Goal: Task Accomplishment & Management: Manage account settings

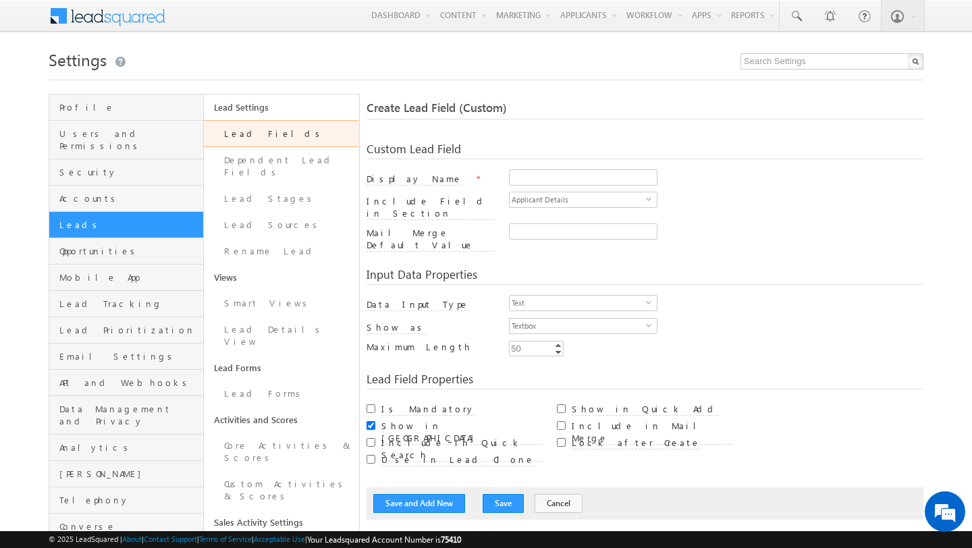
click at [391, 61] on h1 "Settings" at bounding box center [486, 58] width 875 height 26
click at [358, 51] on h1 "Settings" at bounding box center [486, 58] width 875 height 26
click at [277, 47] on h1 "Settings" at bounding box center [486, 58] width 875 height 26
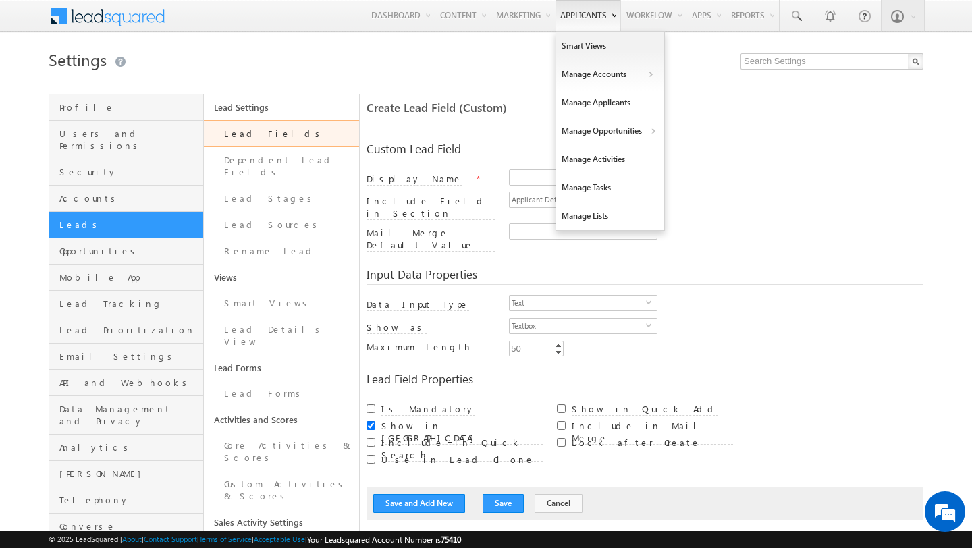
click at [560, 16] on link "Applicants" at bounding box center [587, 15] width 65 height 31
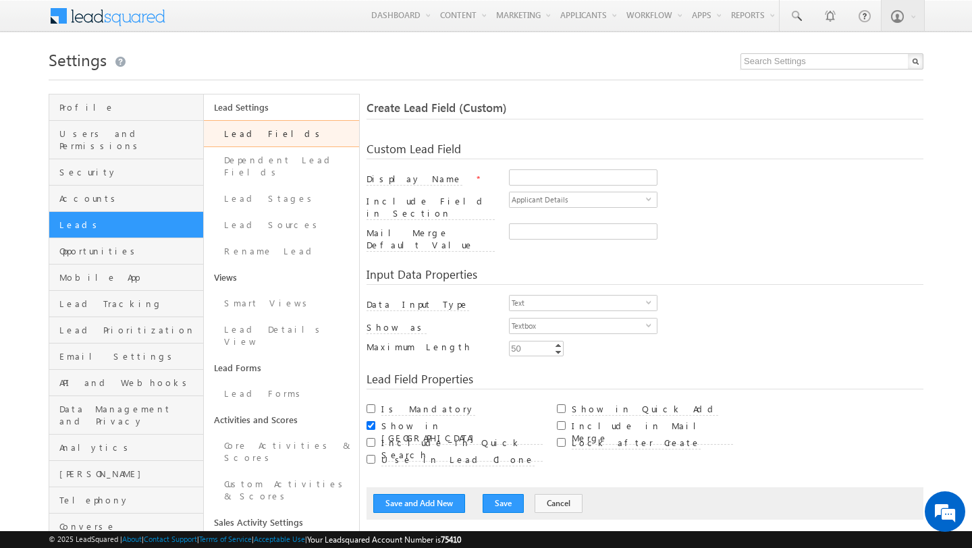
click at [407, 52] on h1 "Settings" at bounding box center [486, 58] width 875 height 26
click at [269, 290] on link "Smart Views" at bounding box center [281, 303] width 155 height 26
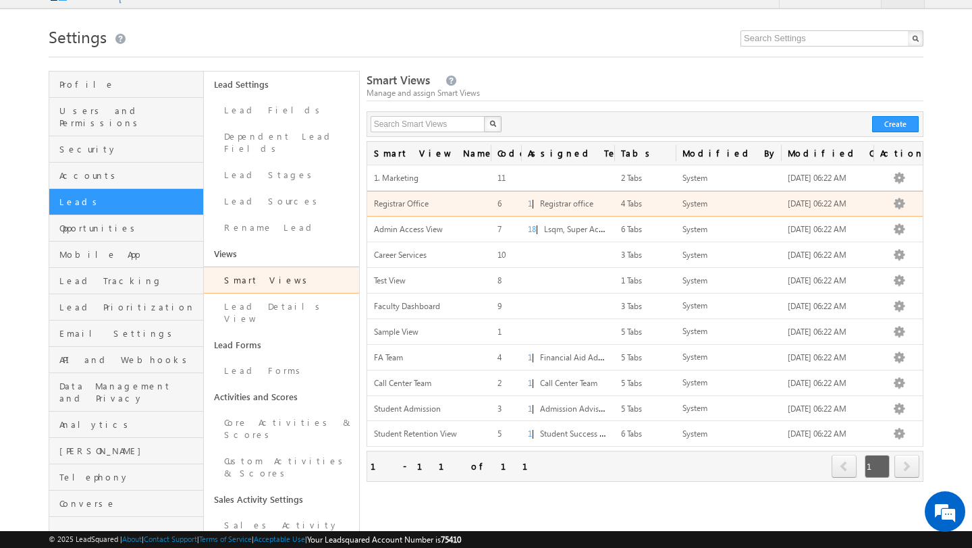
scroll to position [45, 0]
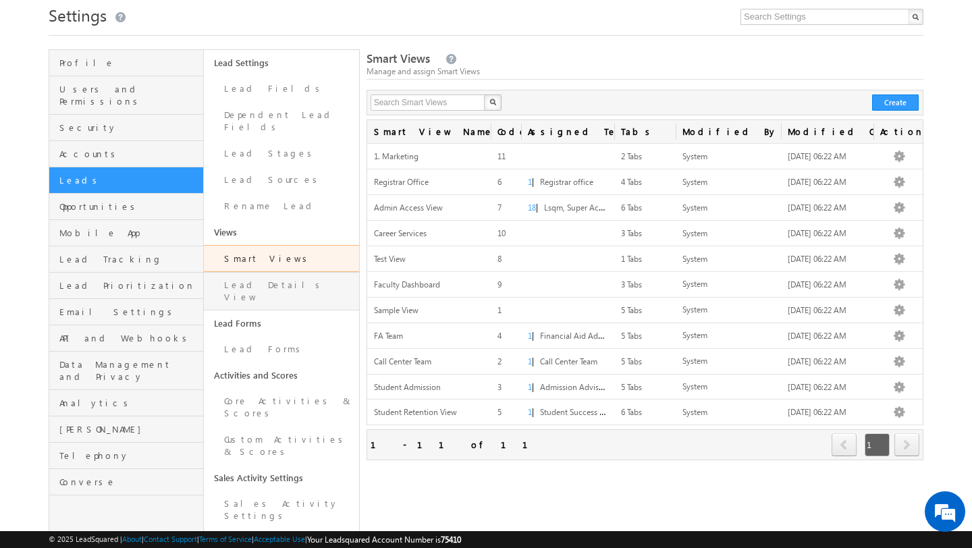
click at [306, 272] on link "Lead Details View" at bounding box center [281, 291] width 155 height 38
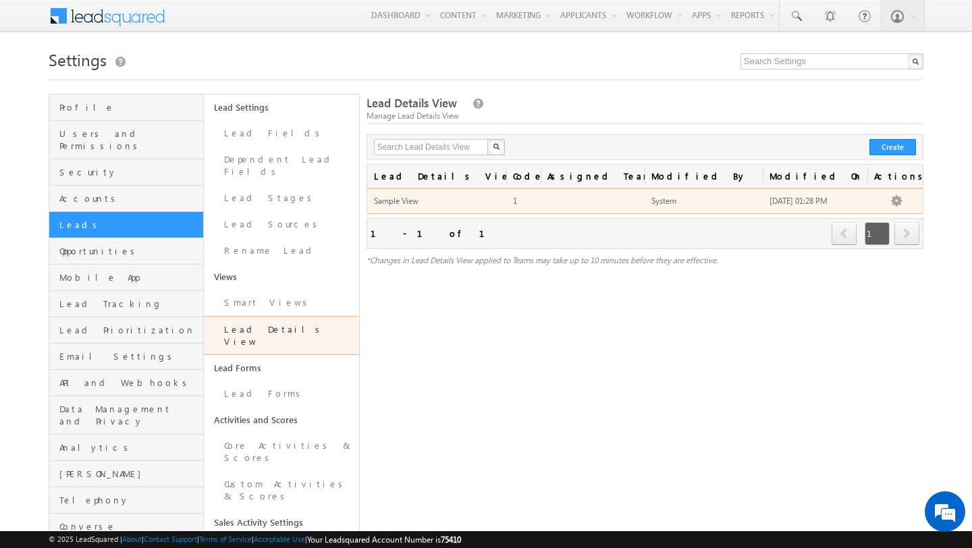
click at [406, 202] on span "Sample View" at bounding box center [396, 201] width 45 height 10
click at [462, 204] on td "Sample View" at bounding box center [436, 201] width 139 height 26
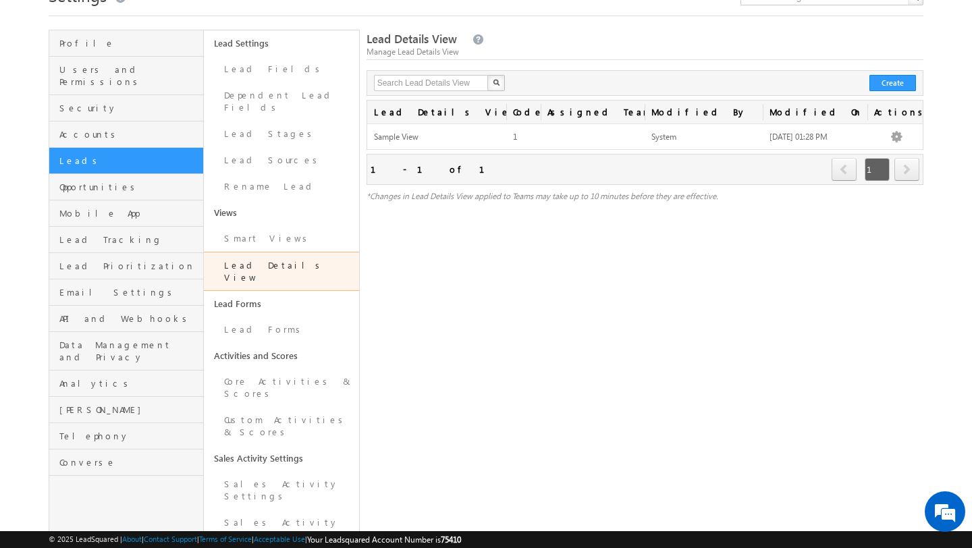
scroll to position [61, 0]
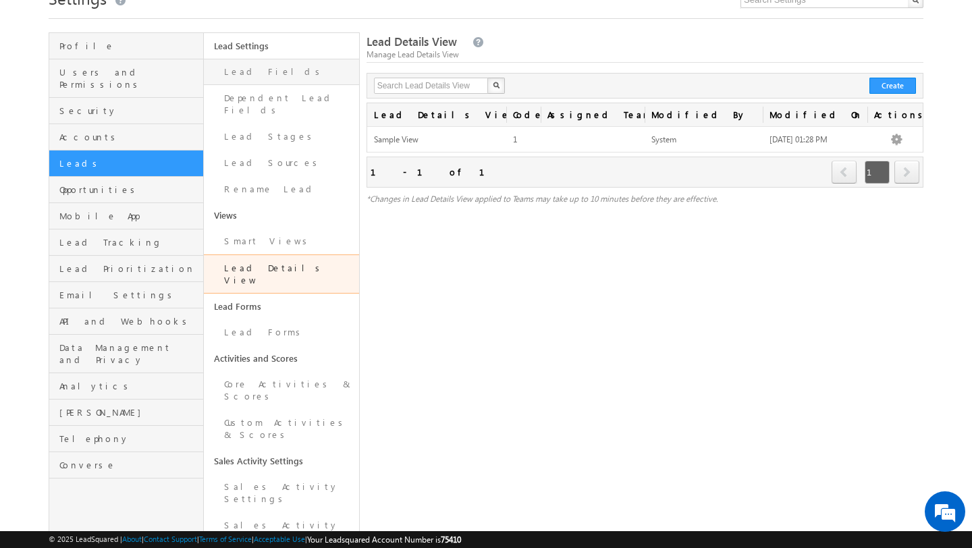
click at [259, 78] on link "Lead Fields" at bounding box center [281, 72] width 155 height 26
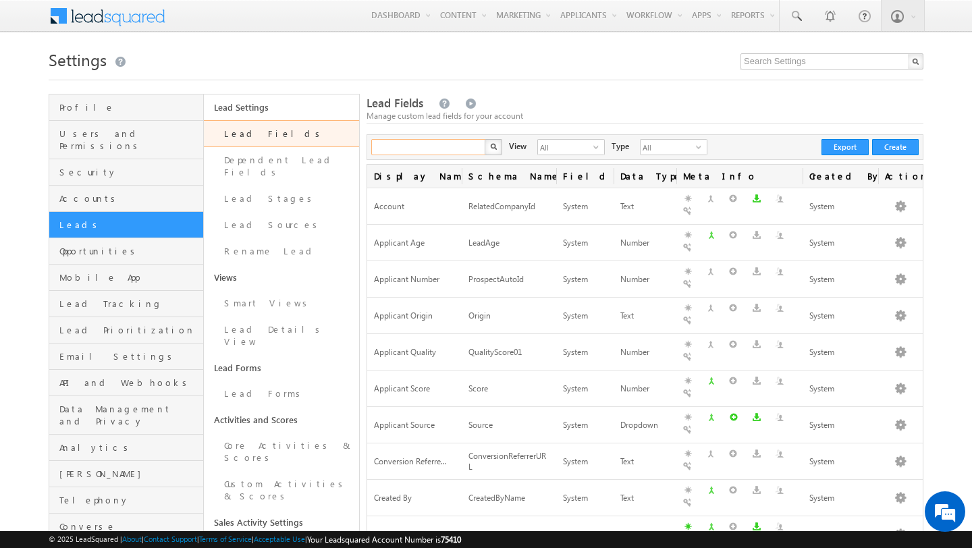
click at [438, 151] on input "text" at bounding box center [428, 147] width 115 height 16
type input "phone"
click at [485, 139] on button "button" at bounding box center [494, 147] width 18 height 16
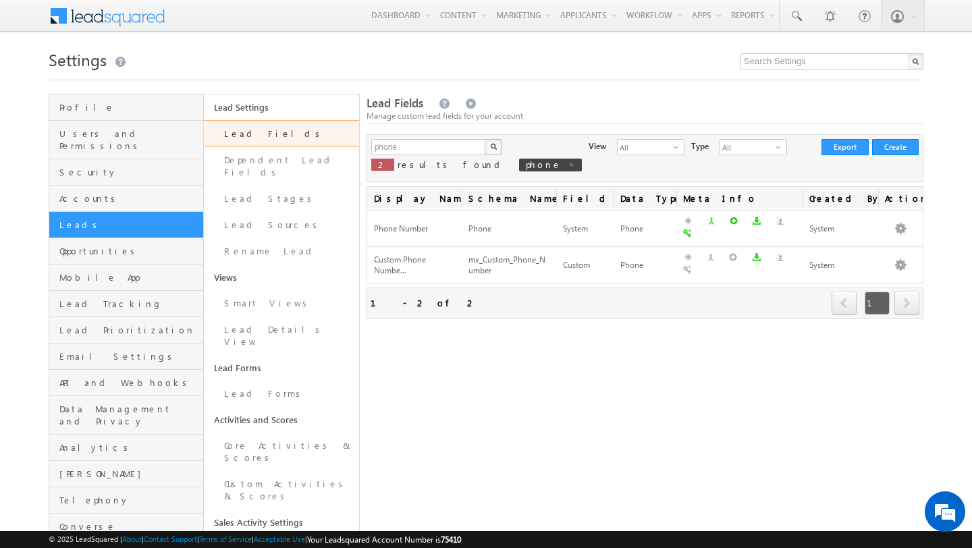
click at [449, 386] on div "Lead Fields Manage custom lead fields for your account phone X 2 results found …" at bounding box center [644, 502] width 557 height 816
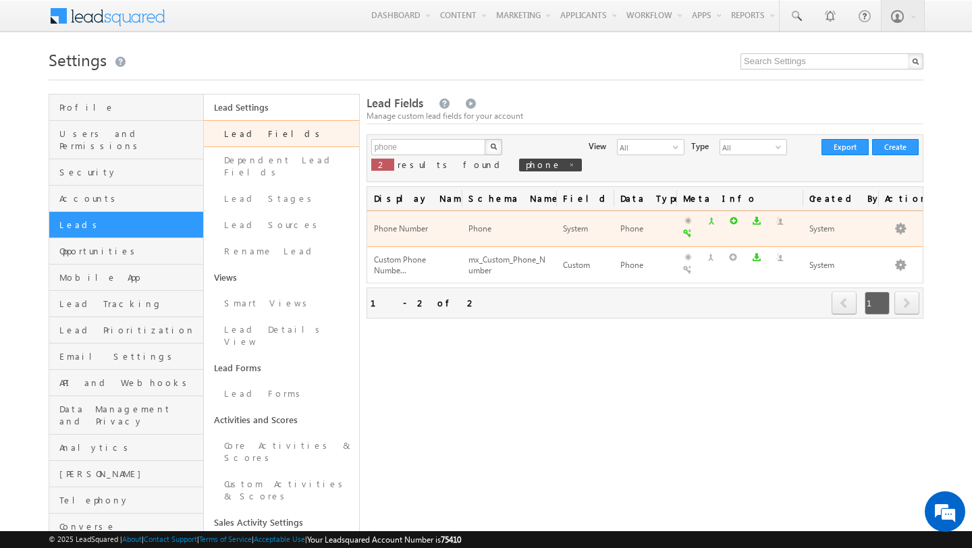
click at [404, 229] on div "Phone Number" at bounding box center [414, 229] width 81 height 14
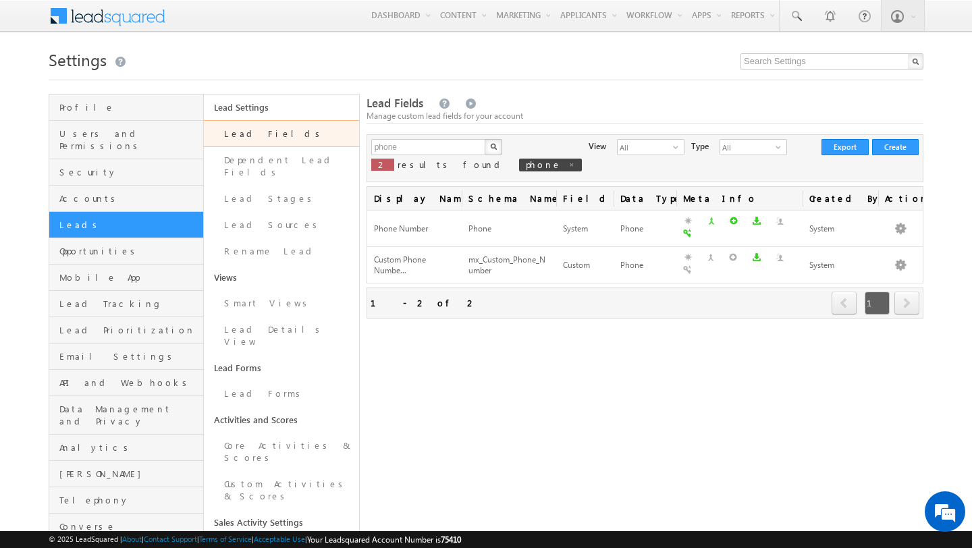
click at [673, 395] on div "Lead Fields Manage custom lead fields for your account phone X 2 results found …" at bounding box center [644, 502] width 557 height 816
click at [712, 405] on div "Lead Fields Manage custom lead fields for your account phone X 2 results found …" at bounding box center [644, 502] width 557 height 816
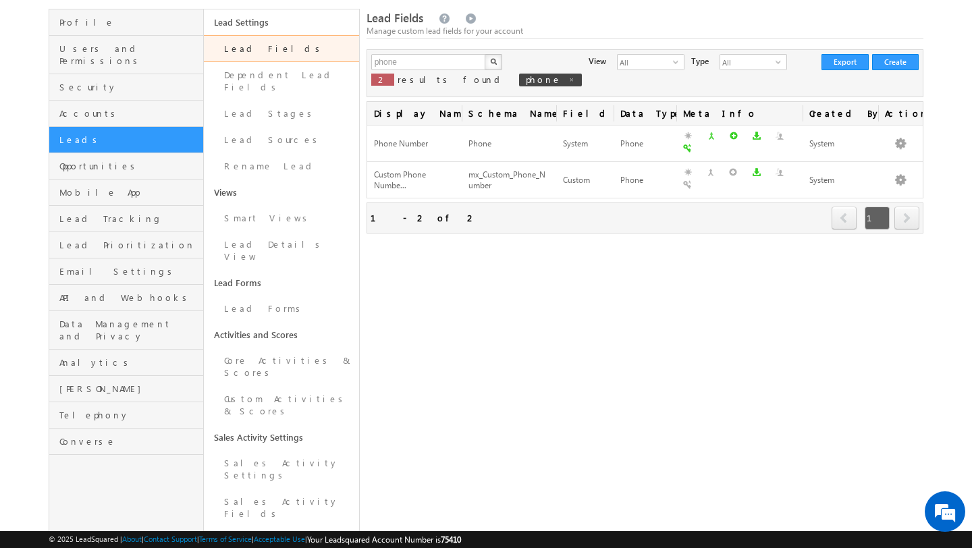
scroll to position [306, 0]
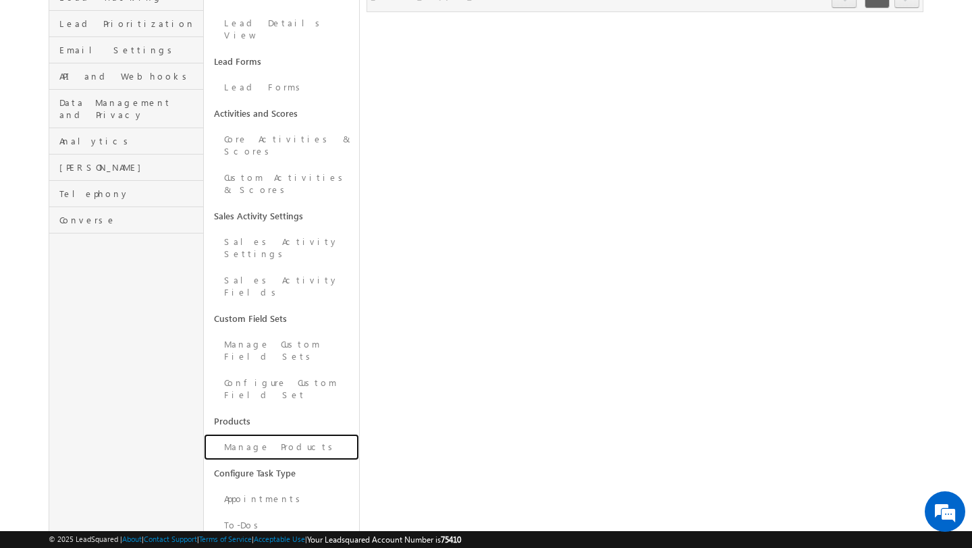
click at [280, 434] on link "Manage Products" at bounding box center [281, 447] width 155 height 26
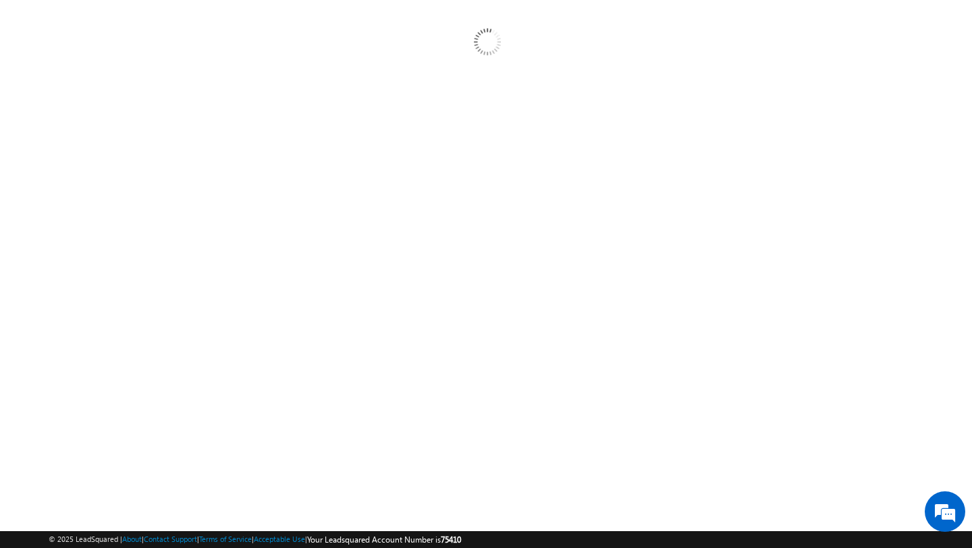
scroll to position [125, 0]
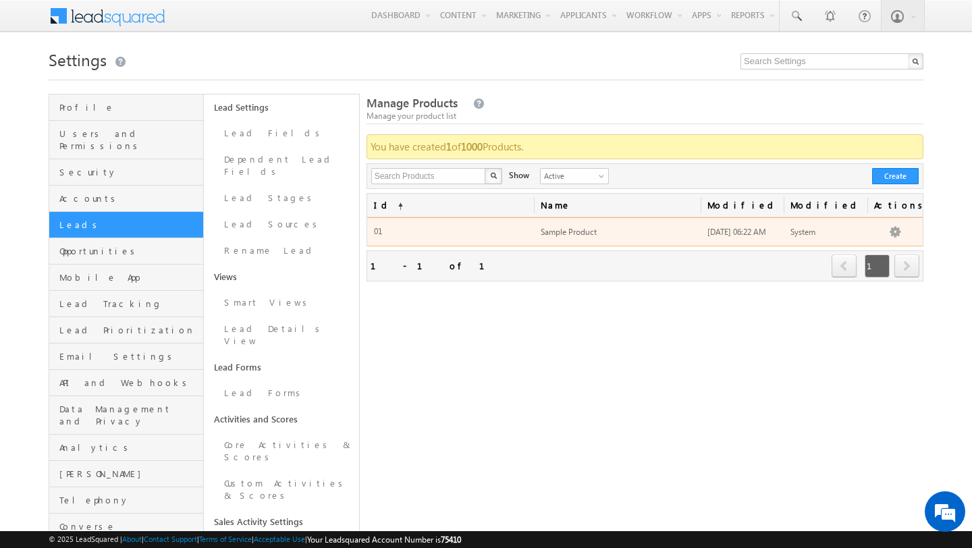
click at [572, 229] on span "Sample Product" at bounding box center [569, 232] width 56 height 10
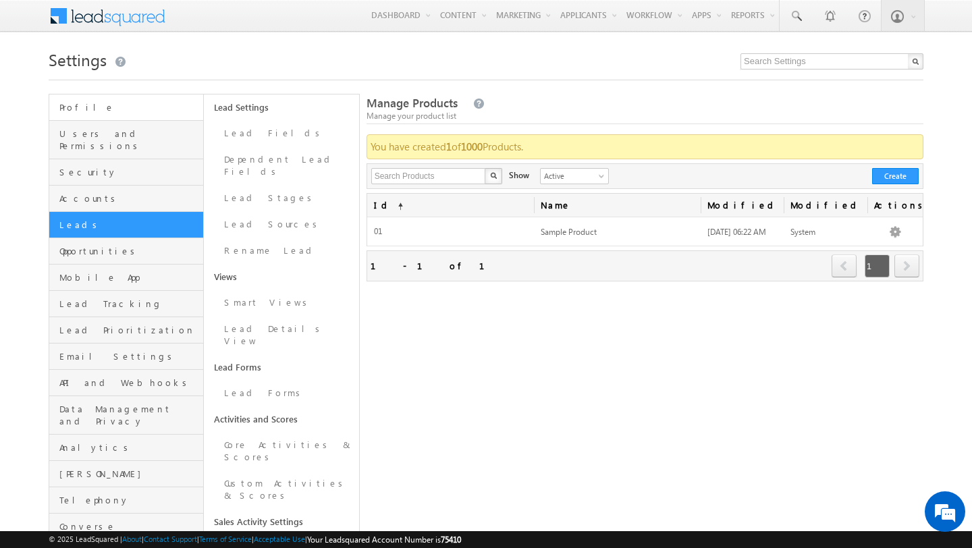
click at [115, 113] on link "Profile" at bounding box center [126, 107] width 154 height 26
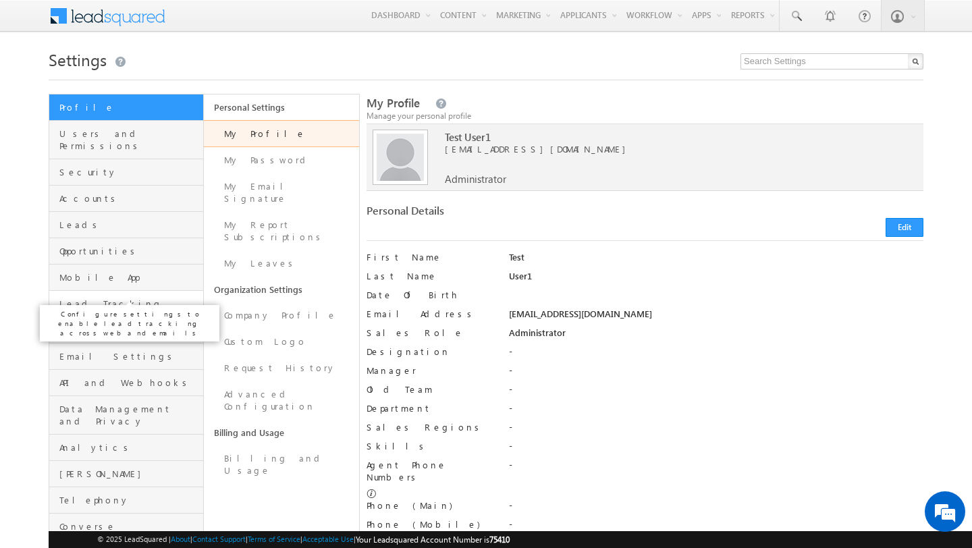
click at [155, 298] on span "Lead Tracking" at bounding box center [129, 304] width 140 height 12
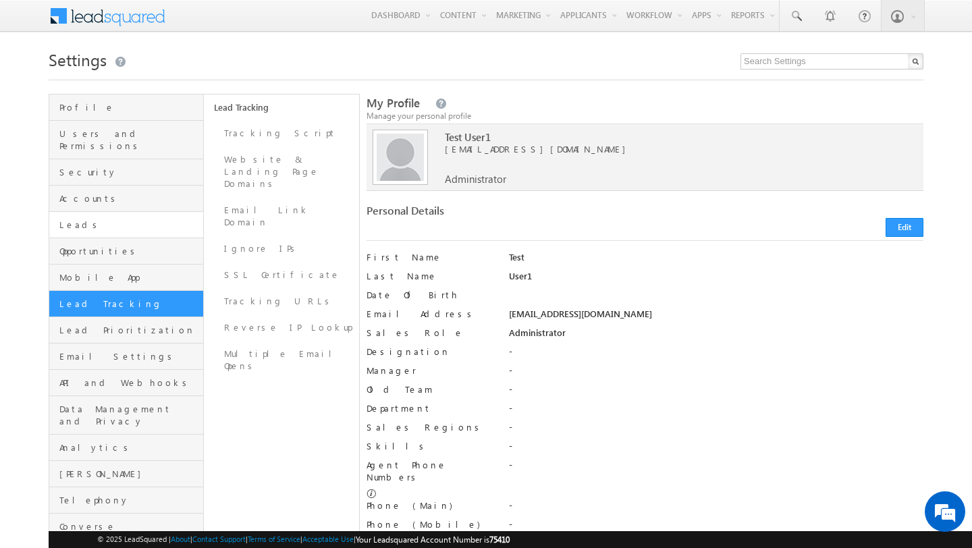
click at [155, 219] on link "Leads" at bounding box center [126, 225] width 154 height 26
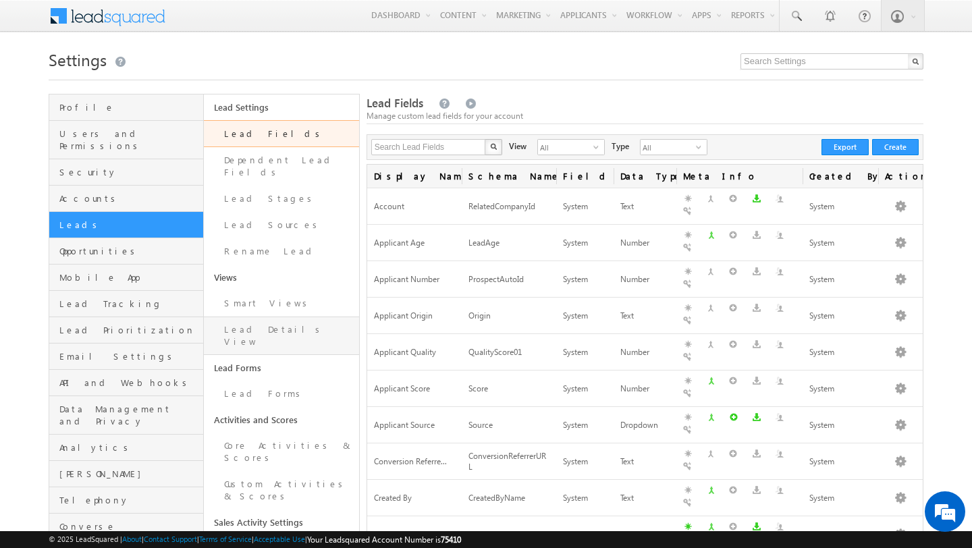
click at [260, 320] on link "Lead Details View" at bounding box center [281, 336] width 155 height 38
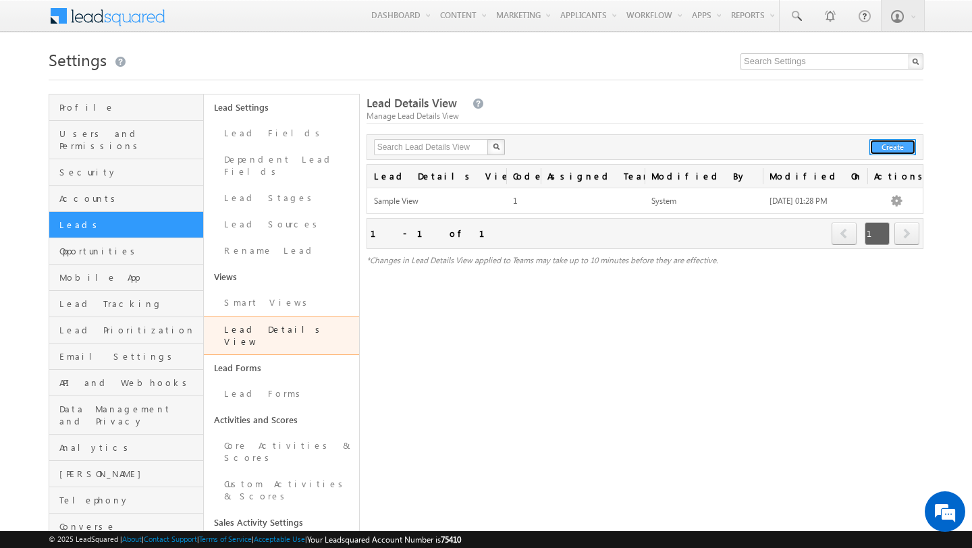
click at [875, 146] on button "Create" at bounding box center [892, 147] width 47 height 16
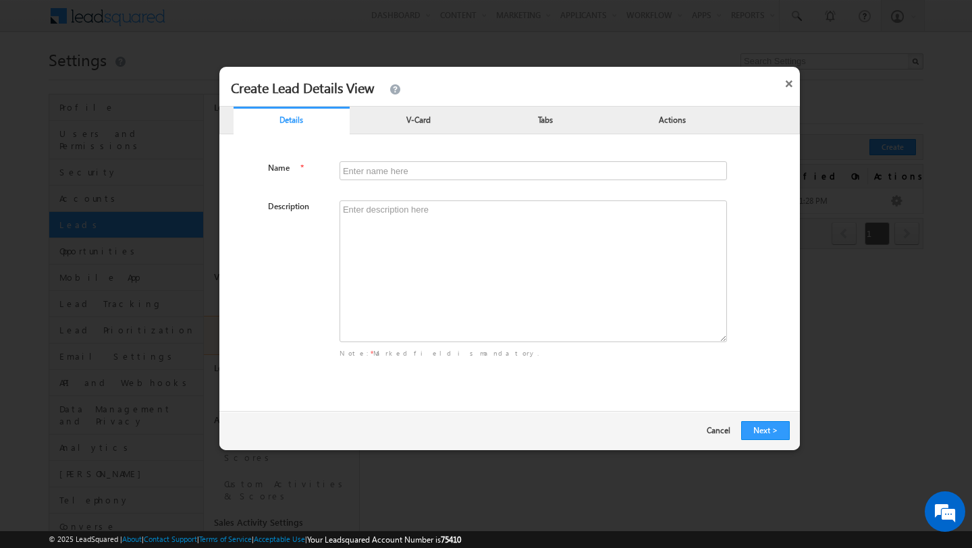
click at [719, 433] on link "Cancel" at bounding box center [724, 429] width 34 height 16
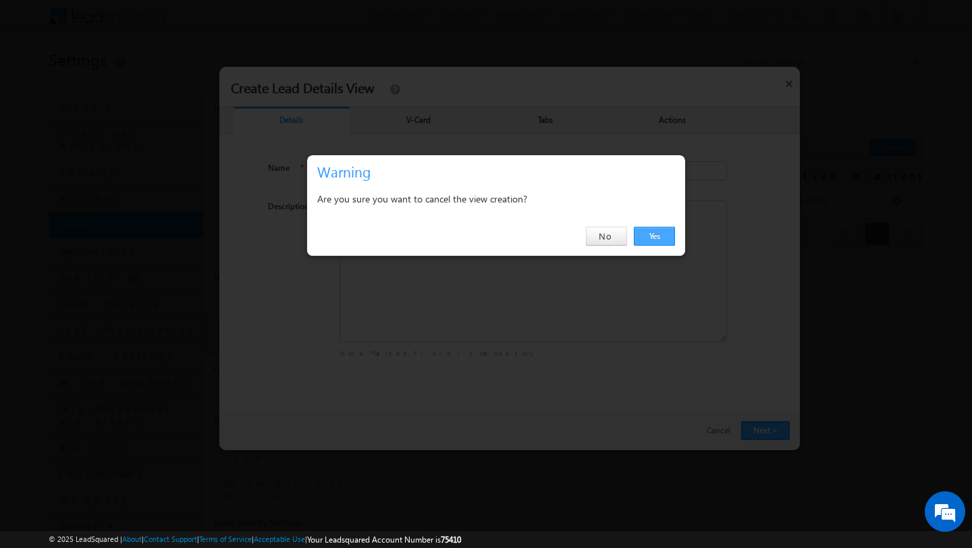
click at [650, 230] on link "Yes" at bounding box center [654, 236] width 41 height 19
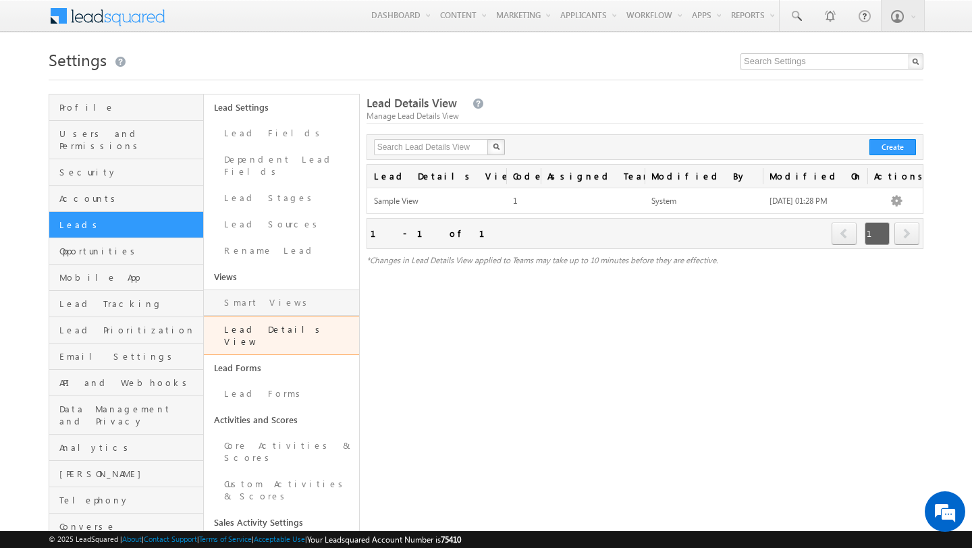
click at [282, 291] on link "Smart Views" at bounding box center [281, 303] width 155 height 26
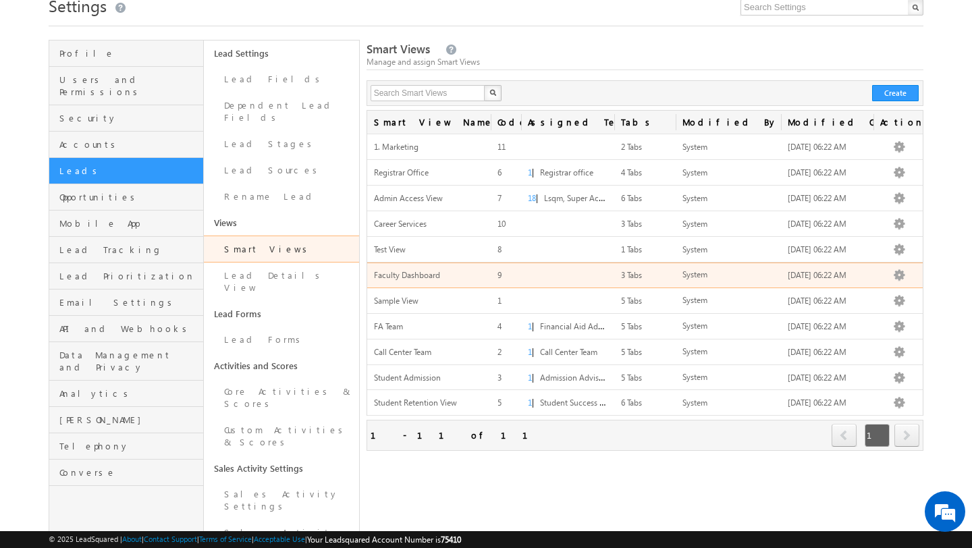
scroll to position [57, 0]
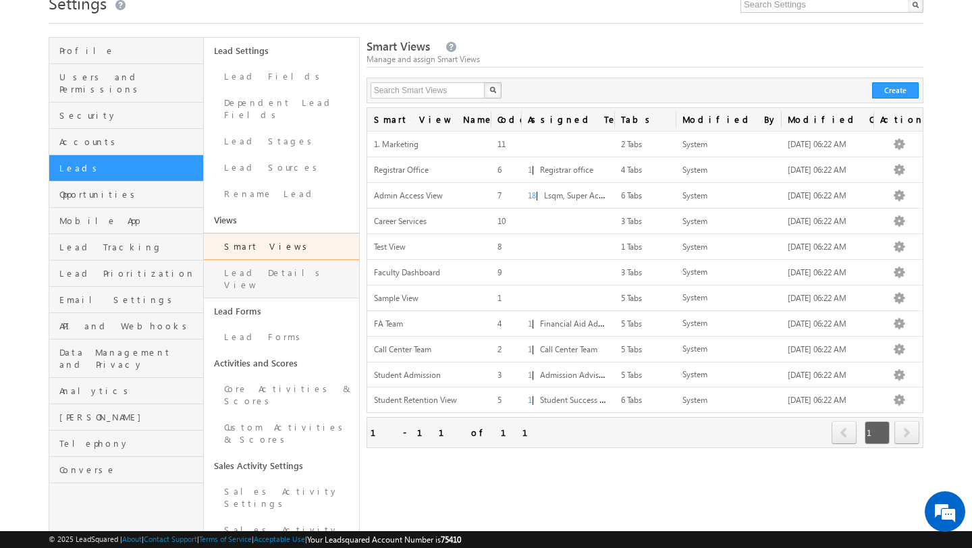
click at [282, 272] on link "Lead Details View" at bounding box center [281, 279] width 155 height 38
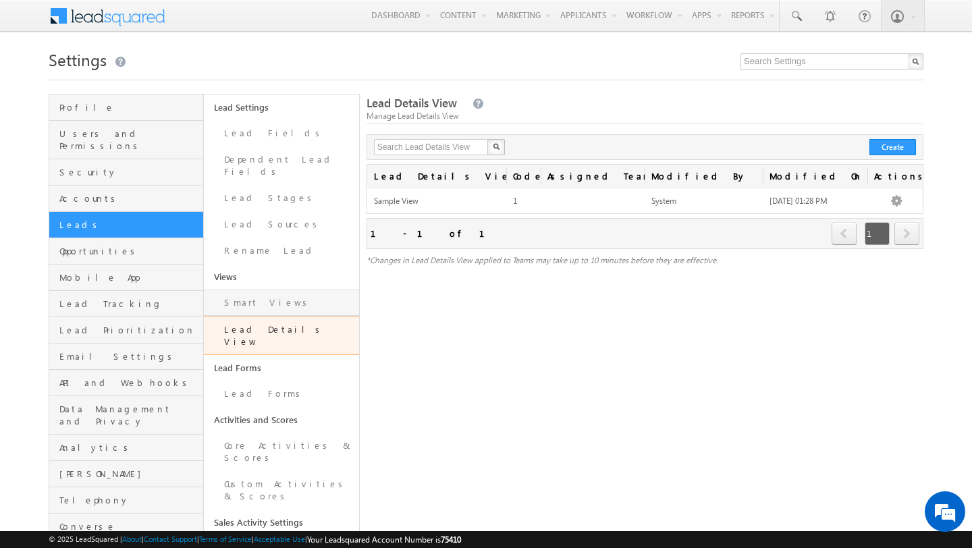
click at [285, 290] on link "Smart Views" at bounding box center [281, 303] width 155 height 26
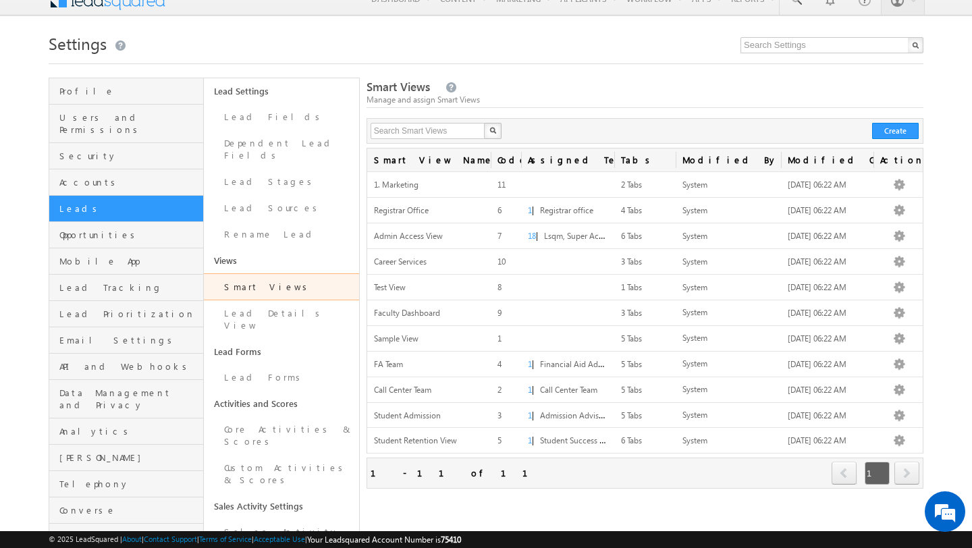
click at [586, 94] on div "Manage and assign Smart Views" at bounding box center [644, 100] width 557 height 12
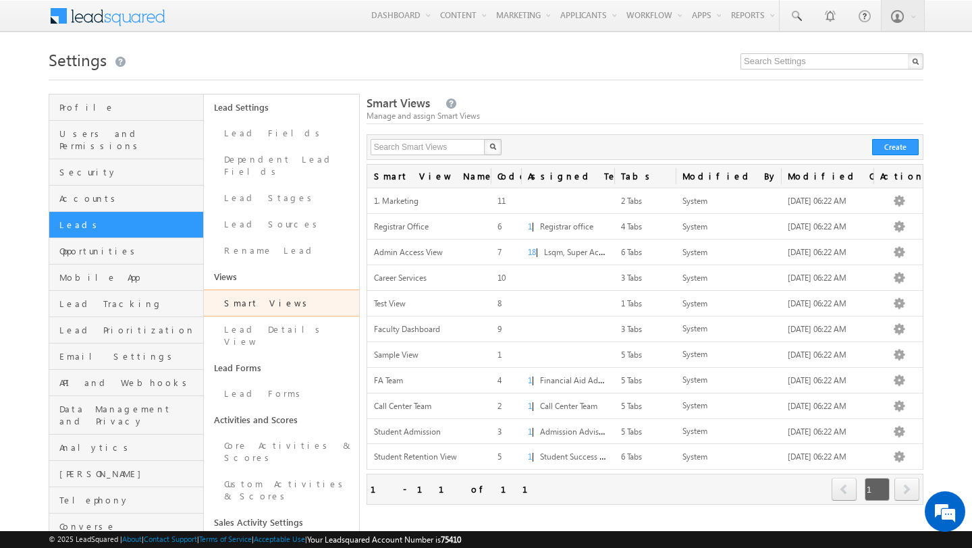
click at [616, 106] on div "▼ Lsqm Super Access 1. Marketing ▼ 2. UG Admissions Online Admission UG Call Ce…" at bounding box center [697, 227] width 164 height 329
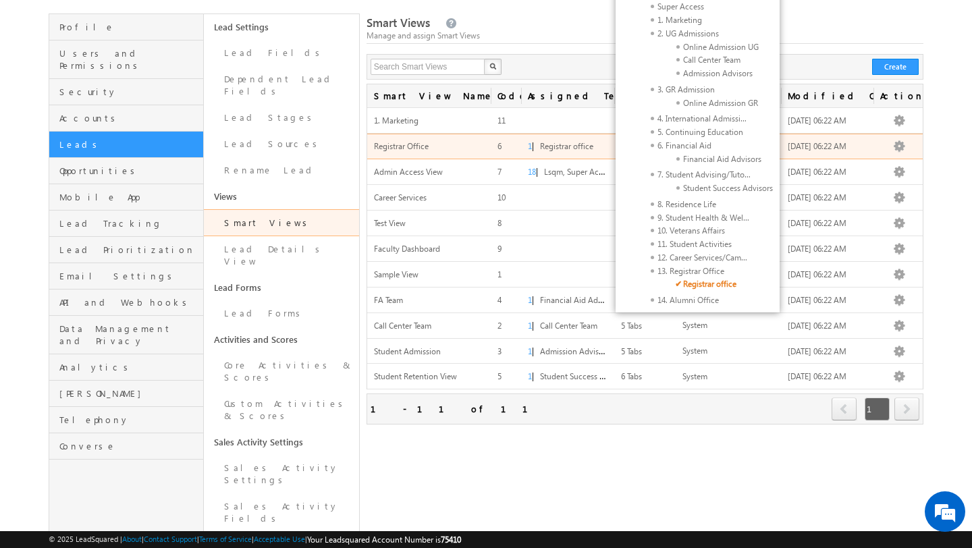
scroll to position [106, 0]
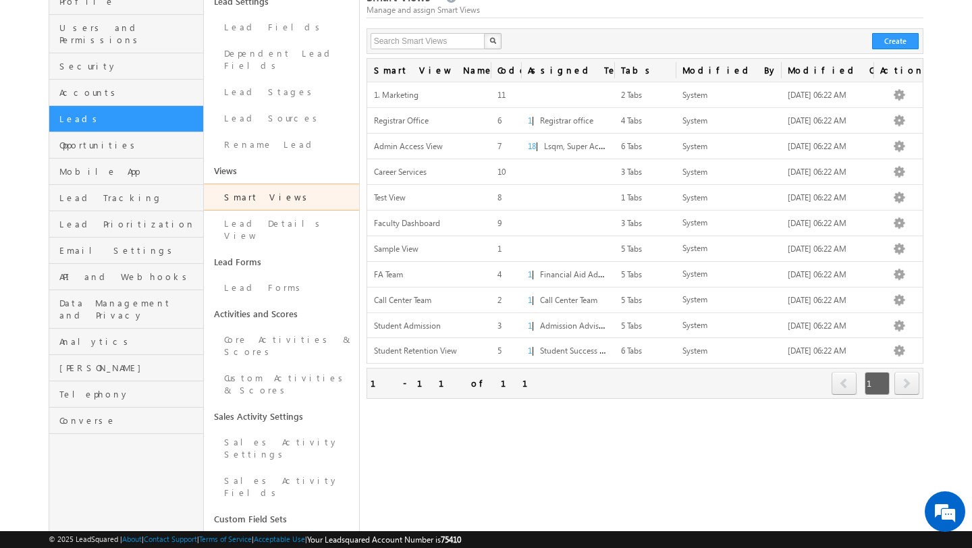
click at [548, 468] on div "Smart Views Manage and assign Smart Views Search Smart Views X 11 results found…" at bounding box center [644, 396] width 557 height 816
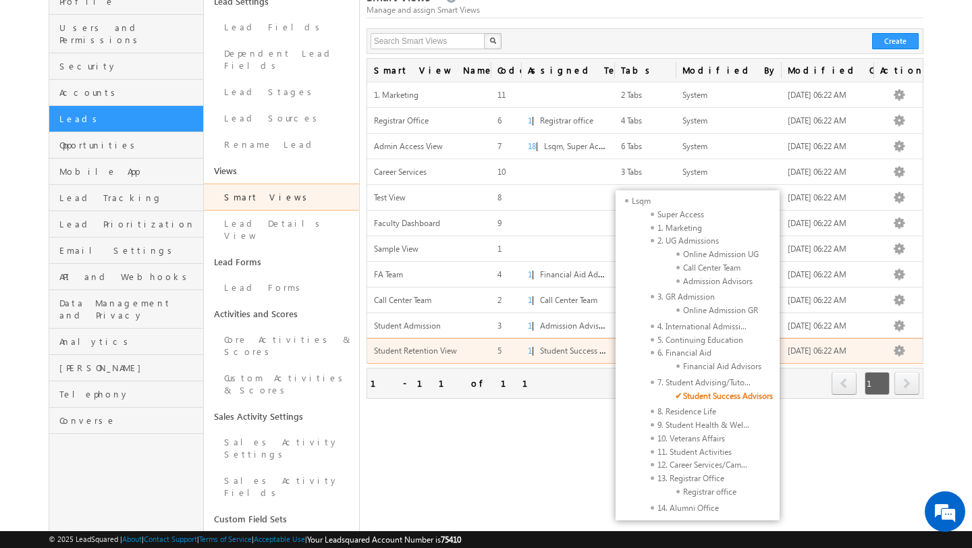
scroll to position [204, 0]
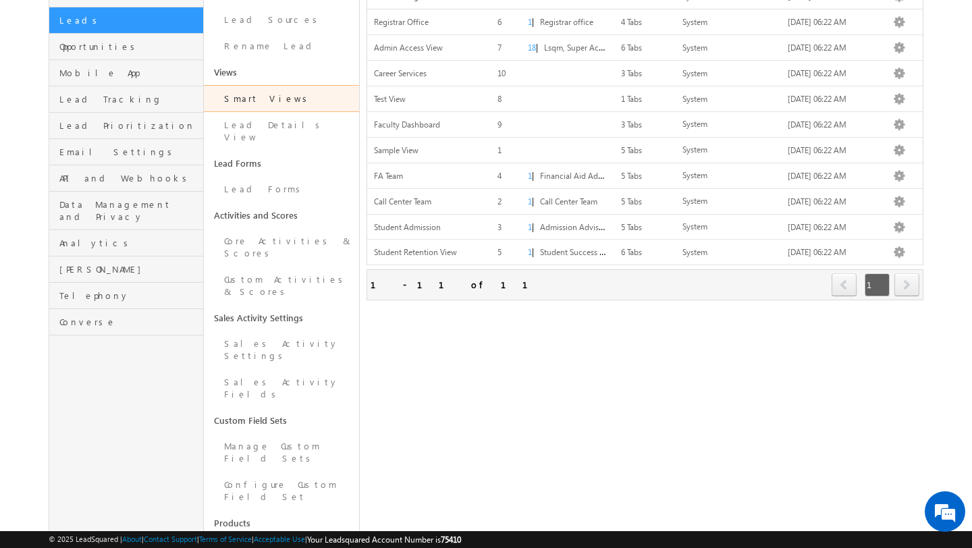
click at [550, 364] on div "Smart Views Manage and assign Smart Views Search Smart Views X 11 results found…" at bounding box center [644, 297] width 557 height 816
click at [285, 117] on link "Lead Details View" at bounding box center [281, 131] width 155 height 38
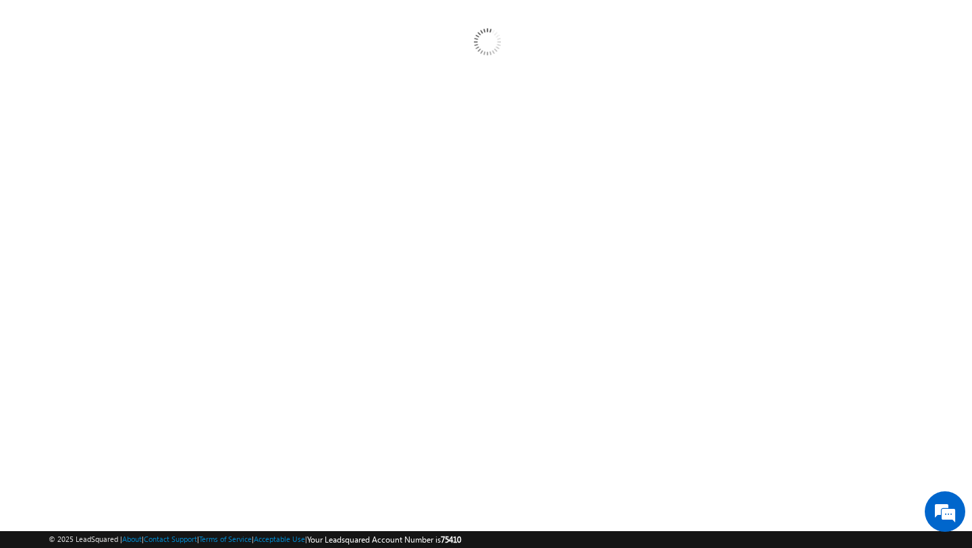
scroll to position [125, 0]
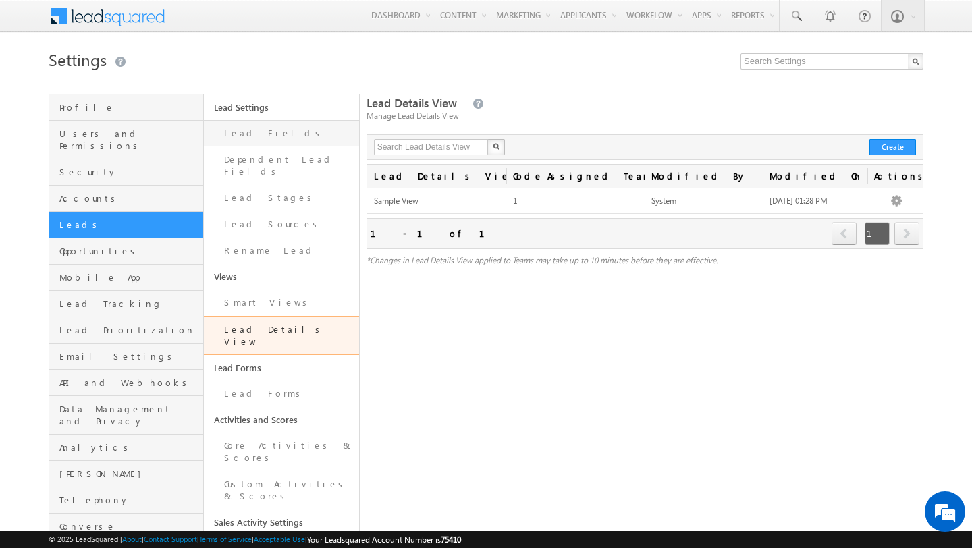
click at [283, 138] on link "Lead Fields" at bounding box center [281, 133] width 155 height 26
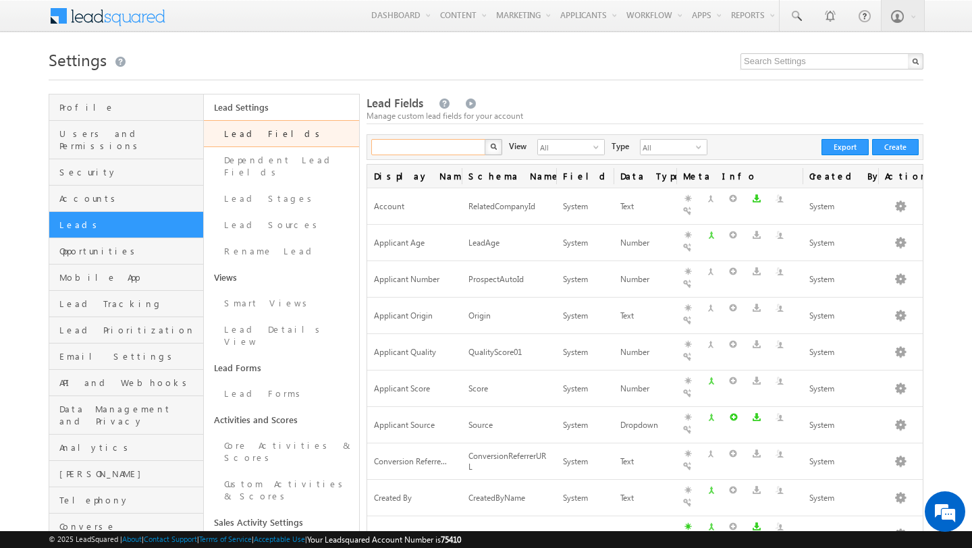
click at [469, 148] on input "text" at bounding box center [428, 147] width 115 height 16
type input "pho"
click at [485, 139] on button "button" at bounding box center [494, 147] width 18 height 16
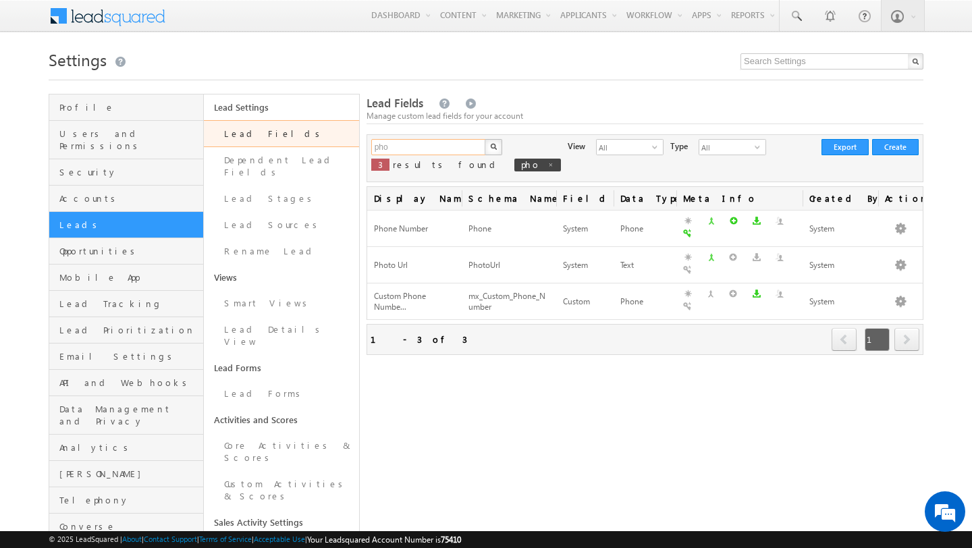
click at [439, 150] on input "pho" at bounding box center [428, 147] width 115 height 16
type input "Search Lead Fields"
click at [457, 372] on div "Lead Fields Manage custom lead fields for your account Search Lead Fields X 3 r…" at bounding box center [644, 502] width 557 height 816
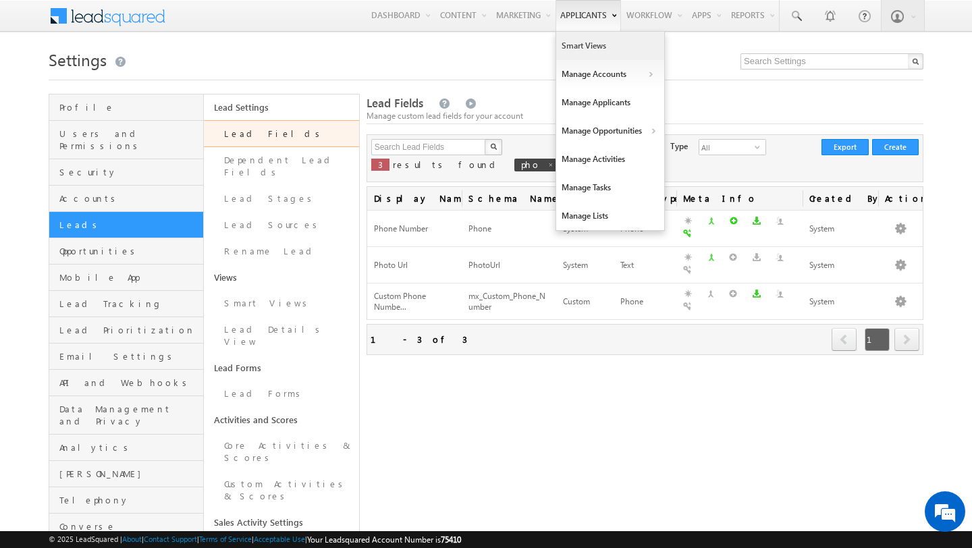
click at [584, 43] on link "Smart Views" at bounding box center [610, 46] width 108 height 28
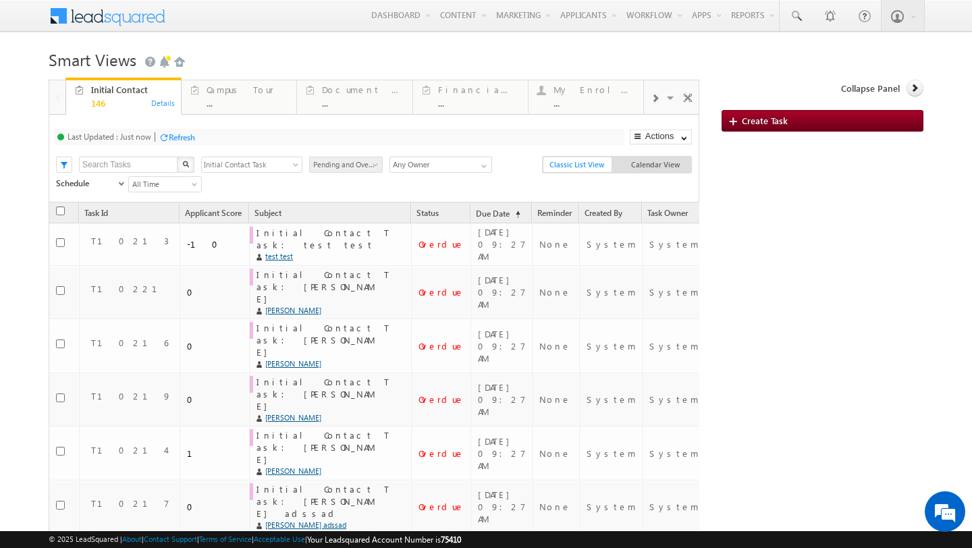
click at [175, 136] on div "Refresh" at bounding box center [182, 137] width 26 height 10
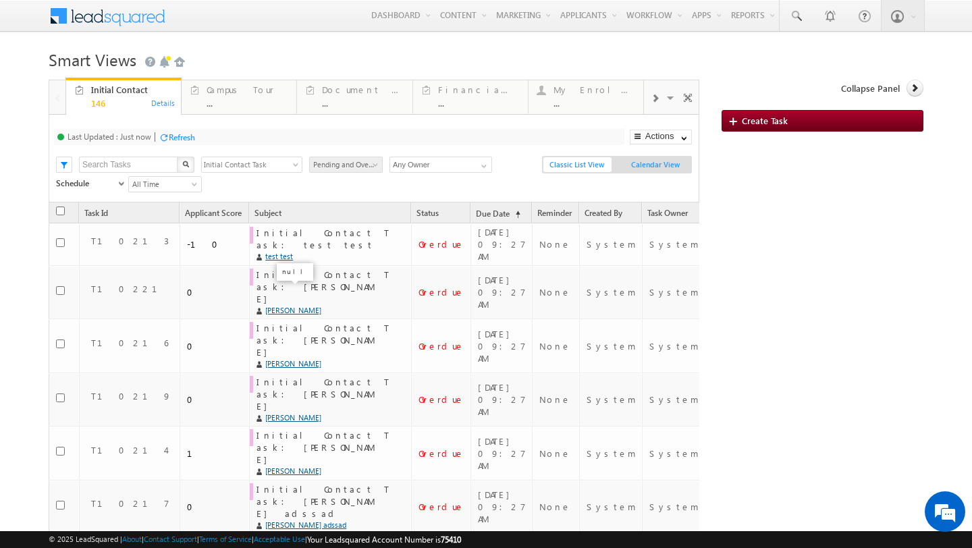
click at [652, 167] on span "Calendar View" at bounding box center [656, 164] width 68 height 15
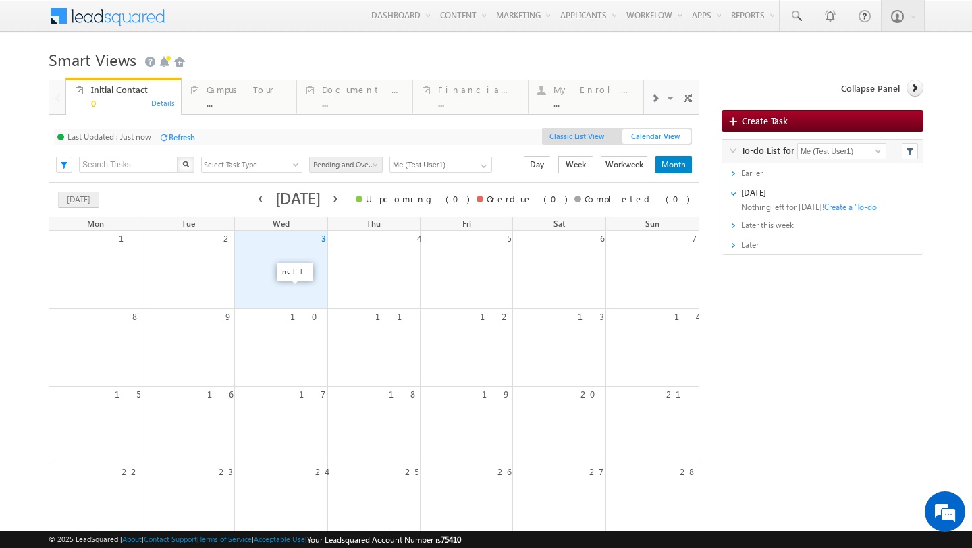
click at [591, 132] on span "Classic List View" at bounding box center [577, 136] width 68 height 15
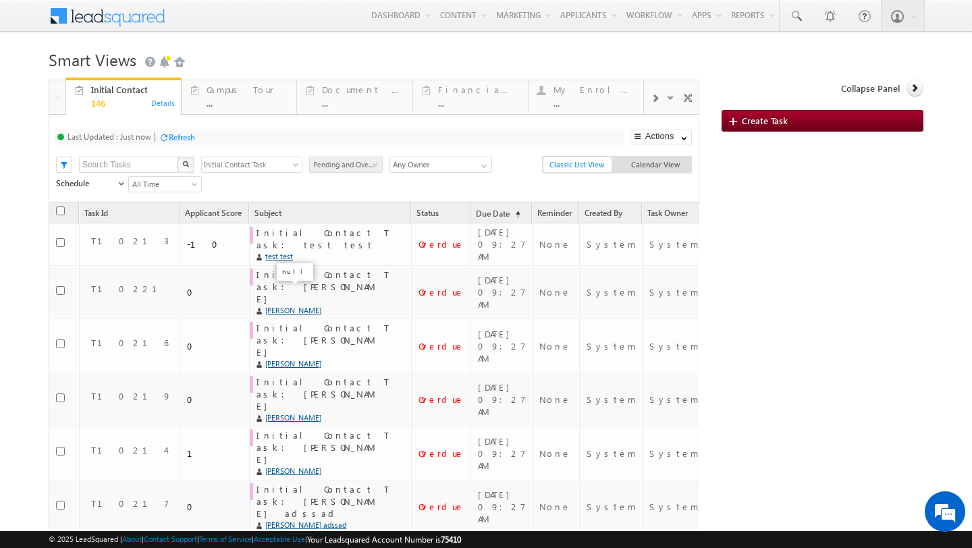
click at [737, 53] on h1 "Smart Views Getting Started" at bounding box center [486, 58] width 875 height 26
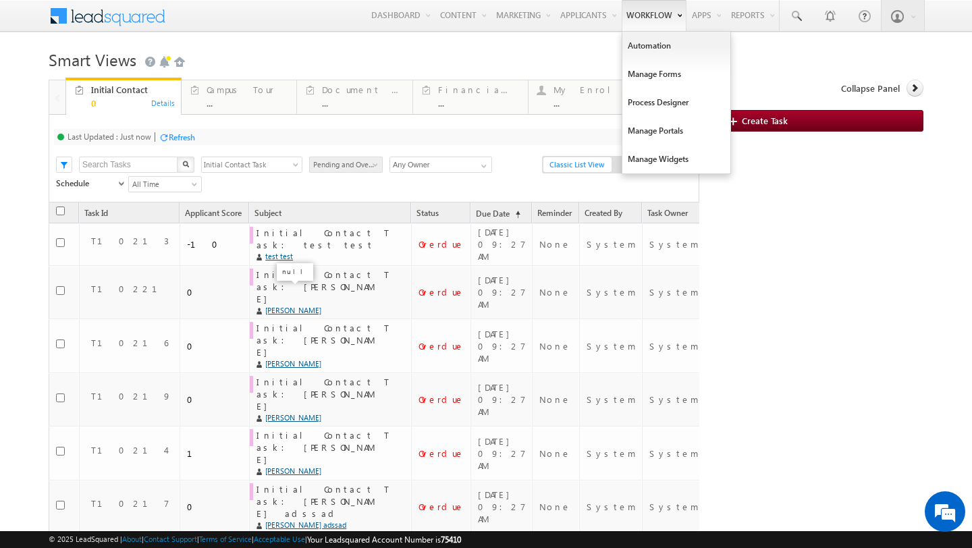
click at [636, 21] on link "Workflow" at bounding box center [654, 15] width 65 height 31
click at [647, 14] on link "Workflow" at bounding box center [654, 15] width 65 height 31
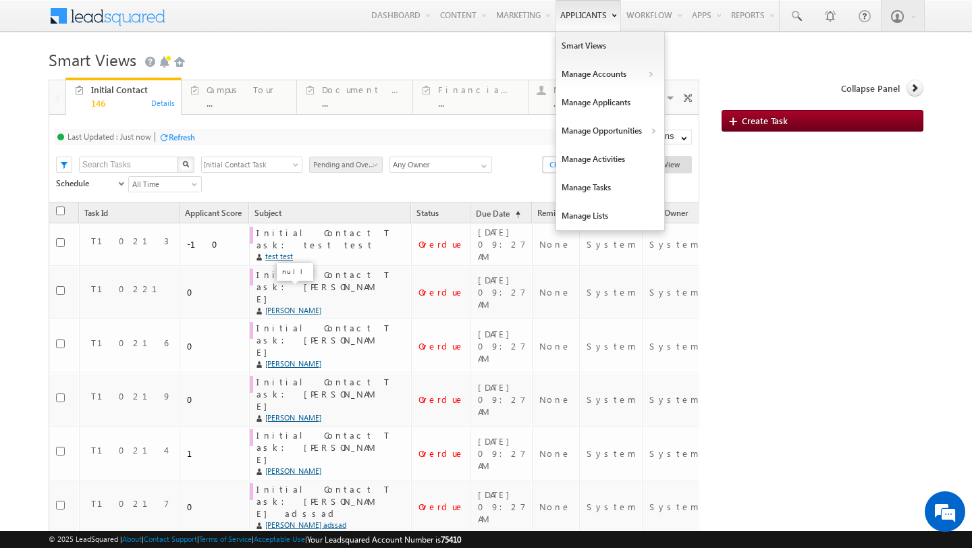
click at [580, 18] on link "Applicants" at bounding box center [587, 15] width 65 height 31
click at [606, 101] on link "Manage Applicants" at bounding box center [610, 102] width 108 height 28
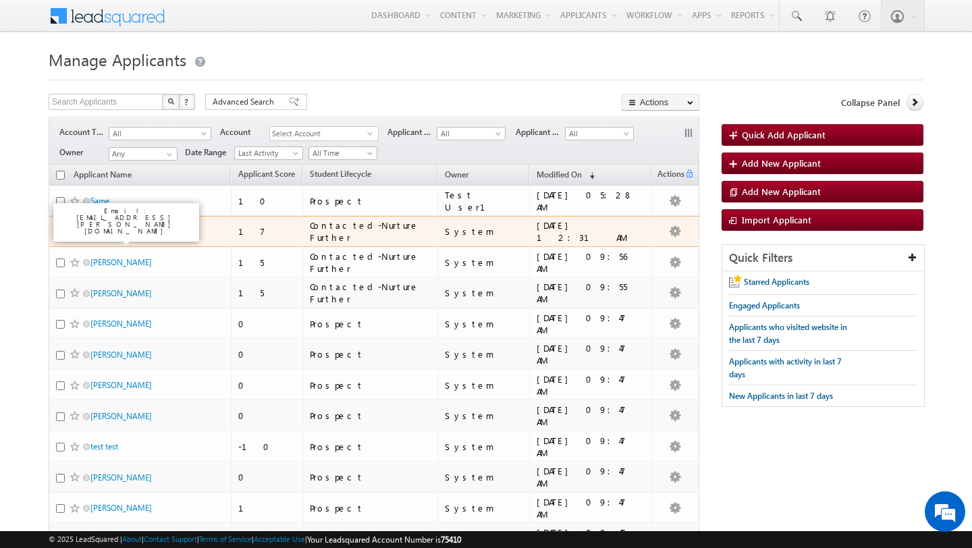
click at [130, 231] on link "[PERSON_NAME]" at bounding box center [120, 232] width 61 height 10
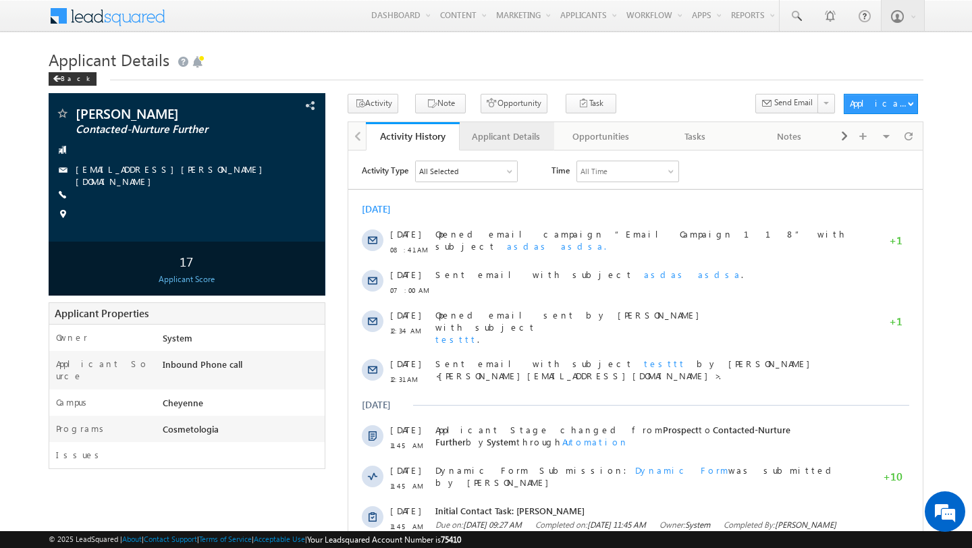
click at [514, 142] on div "Applicant Details" at bounding box center [506, 136] width 72 height 16
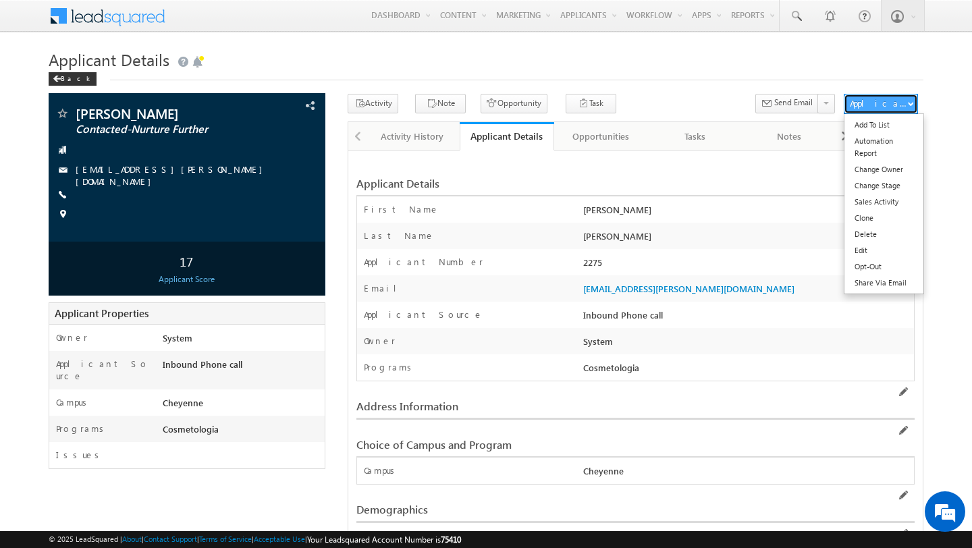
click at [878, 111] on button "Applicant Actions" at bounding box center [881, 104] width 74 height 20
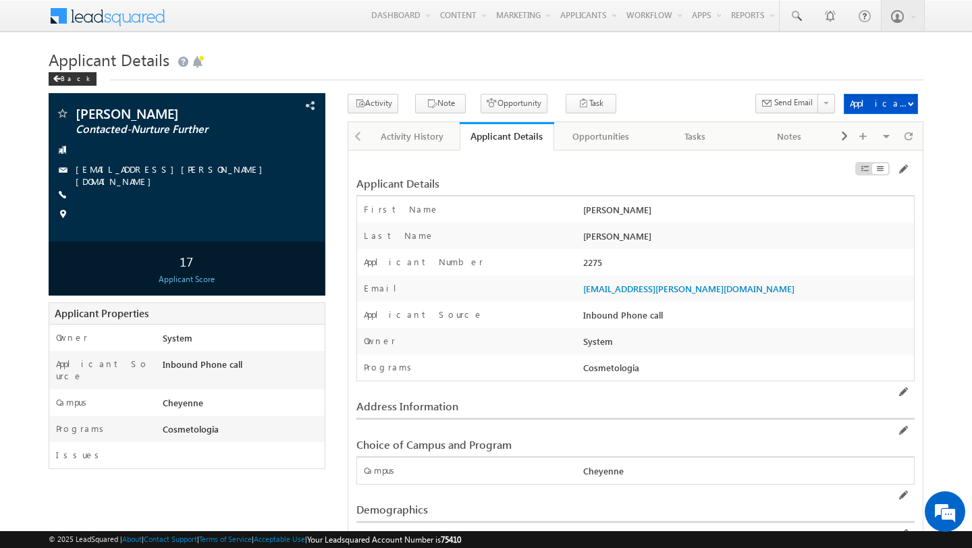
click at [704, 100] on div "Activity Note Opportunity Task" at bounding box center [592, 106] width 489 height 25
click at [690, 43] on body "Menu Test User1 [PERSON_NAME] tevem artin @gmai [DOMAIN_NAME]" at bounding box center [486, 370] width 972 height 740
